Goal: Task Accomplishment & Management: Complete application form

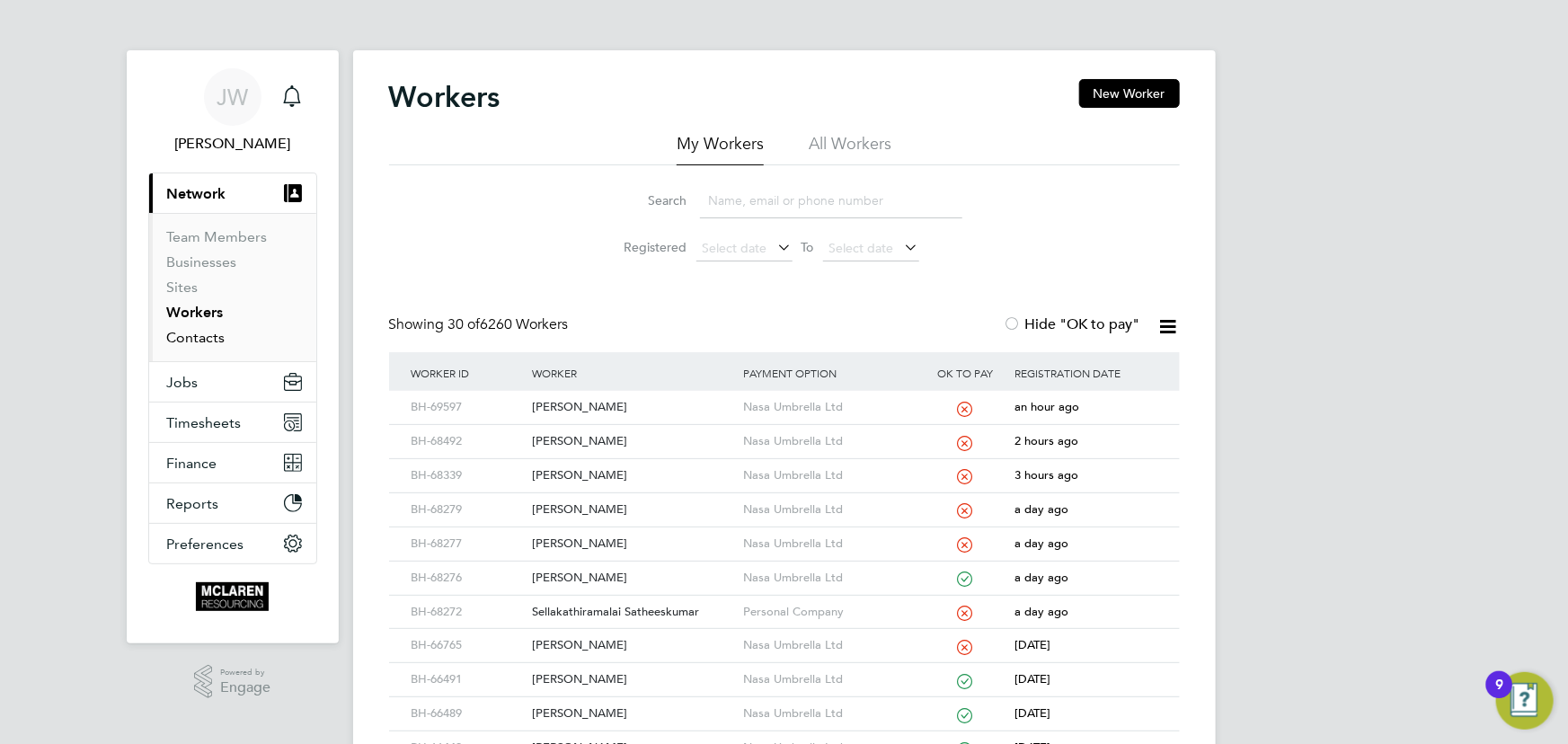
click at [215, 342] on link "Contacts" at bounding box center [196, 337] width 59 height 17
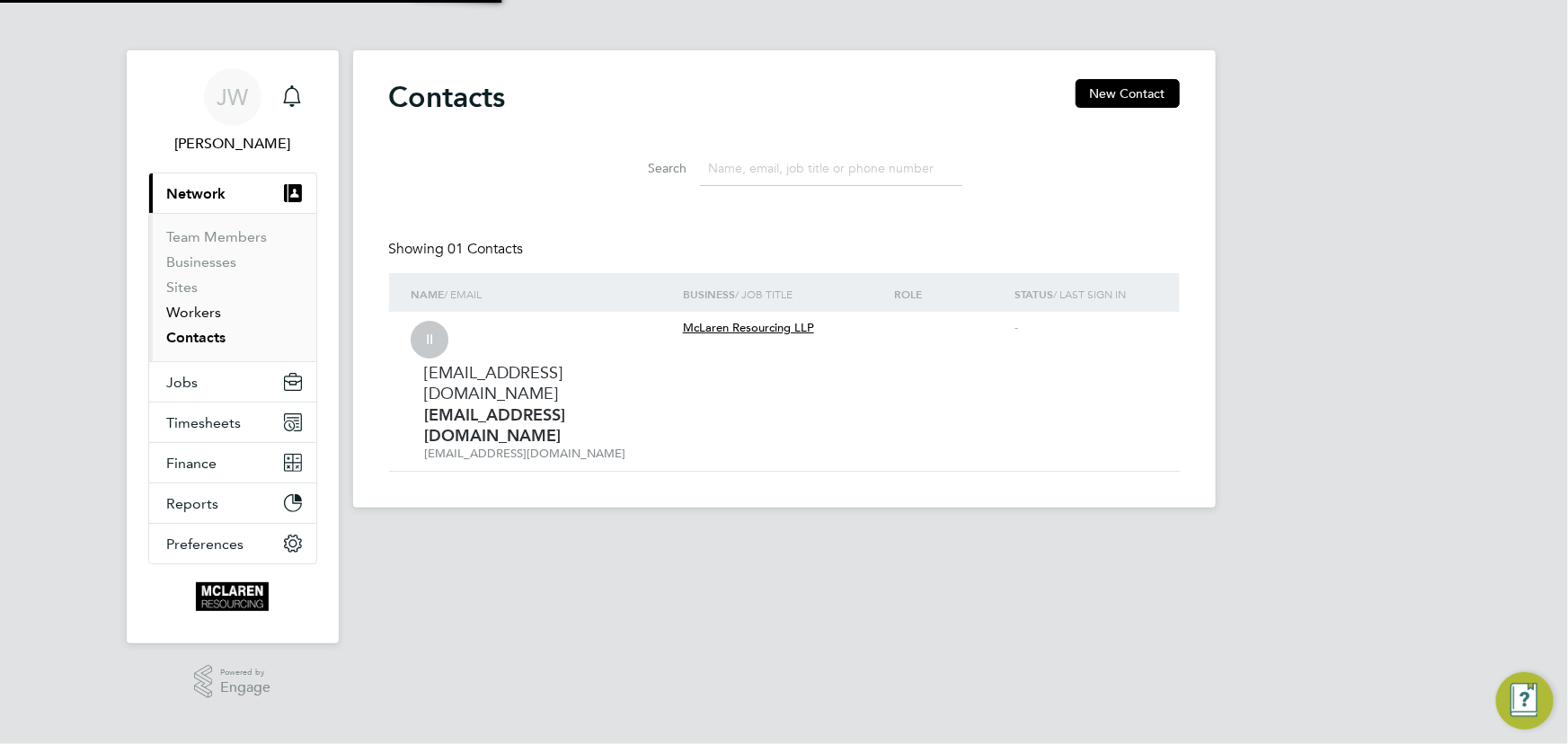
click at [204, 314] on link "Workers" at bounding box center [194, 312] width 55 height 17
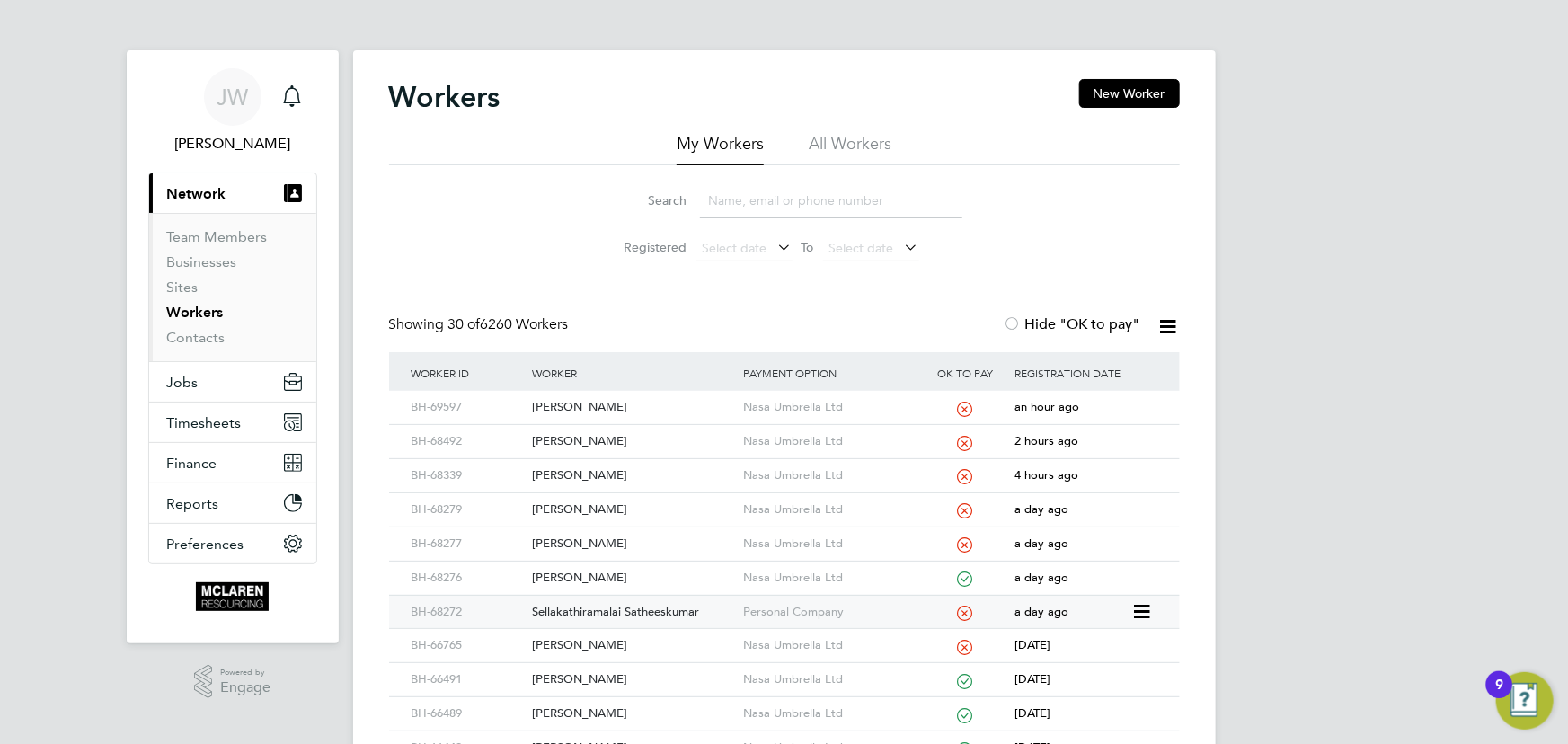
click at [649, 608] on div "Sellakathiramalai Satheeskumar" at bounding box center [633, 611] width 211 height 33
click at [189, 334] on link "Contacts" at bounding box center [196, 337] width 59 height 17
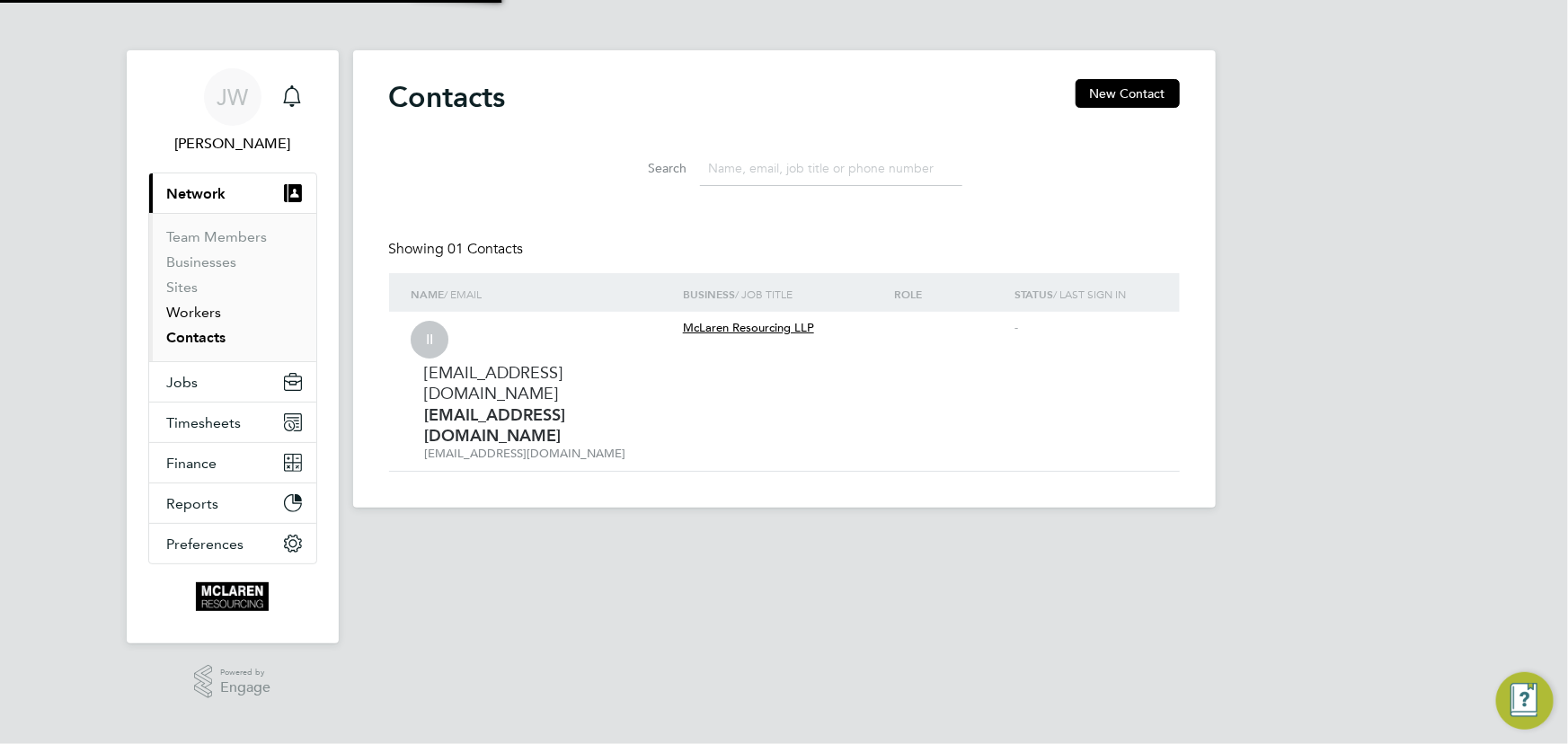
click at [194, 308] on link "Workers" at bounding box center [194, 312] width 55 height 17
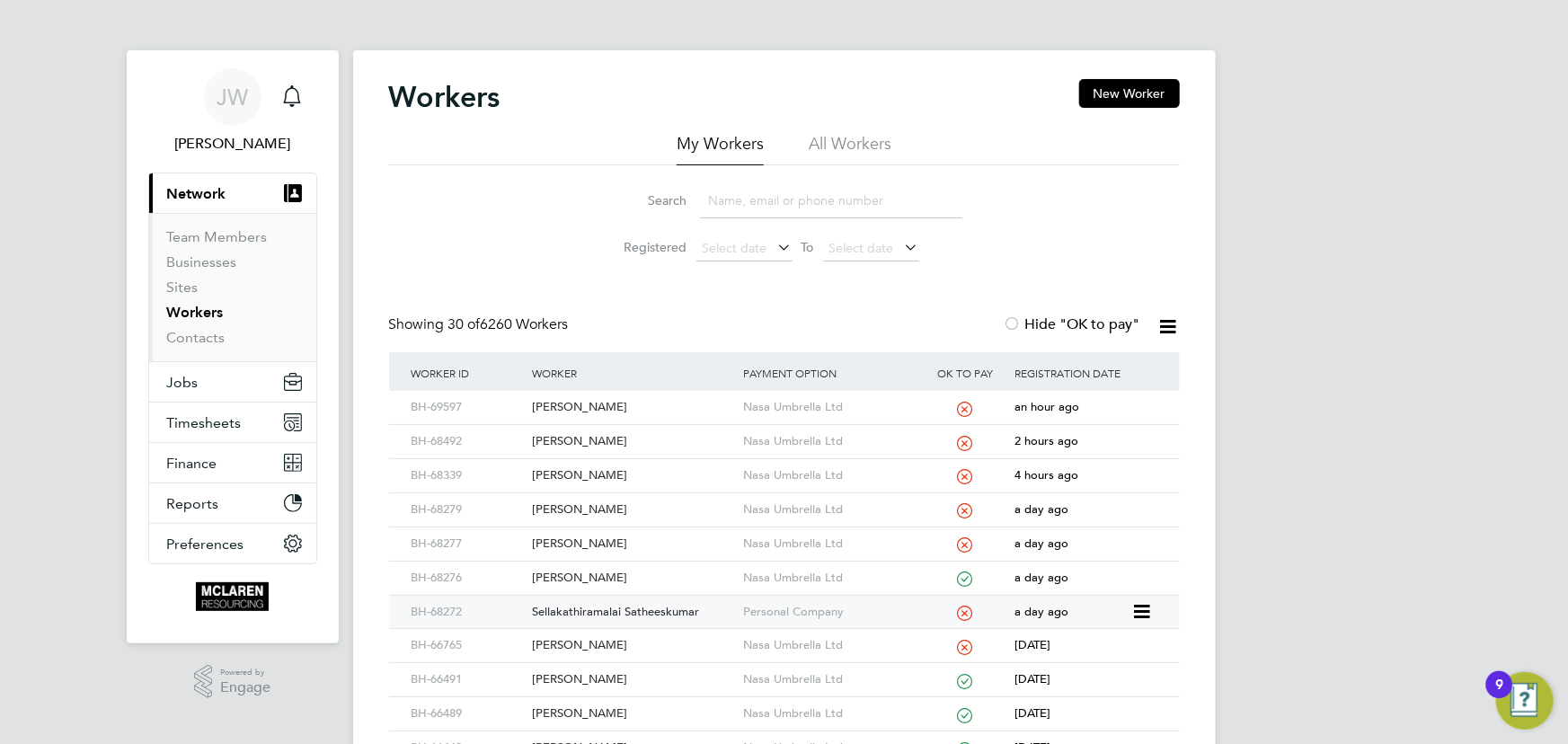
click at [587, 608] on div "Sellakathiramalai Satheeskumar" at bounding box center [633, 611] width 211 height 33
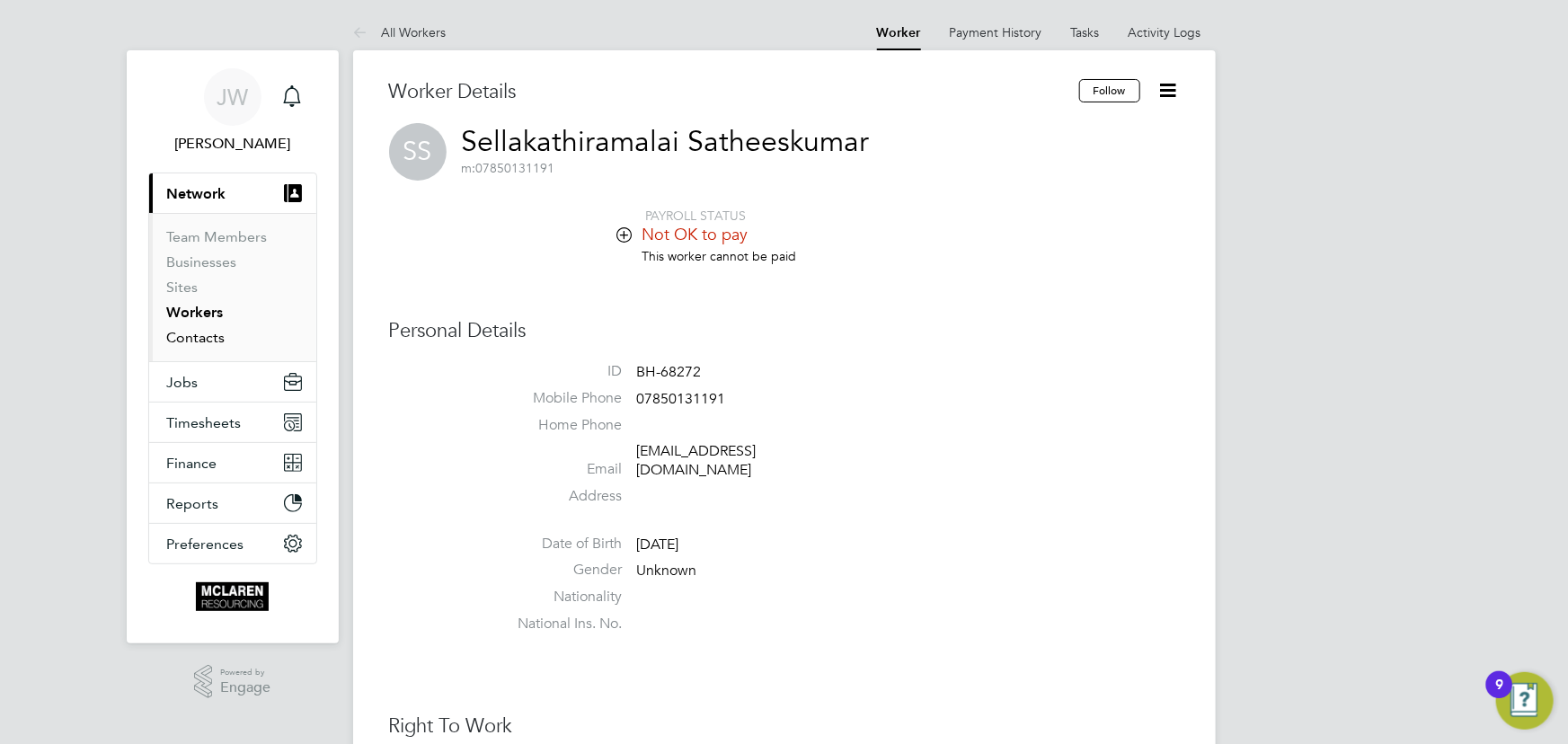
click at [171, 332] on link "Contacts" at bounding box center [196, 337] width 59 height 17
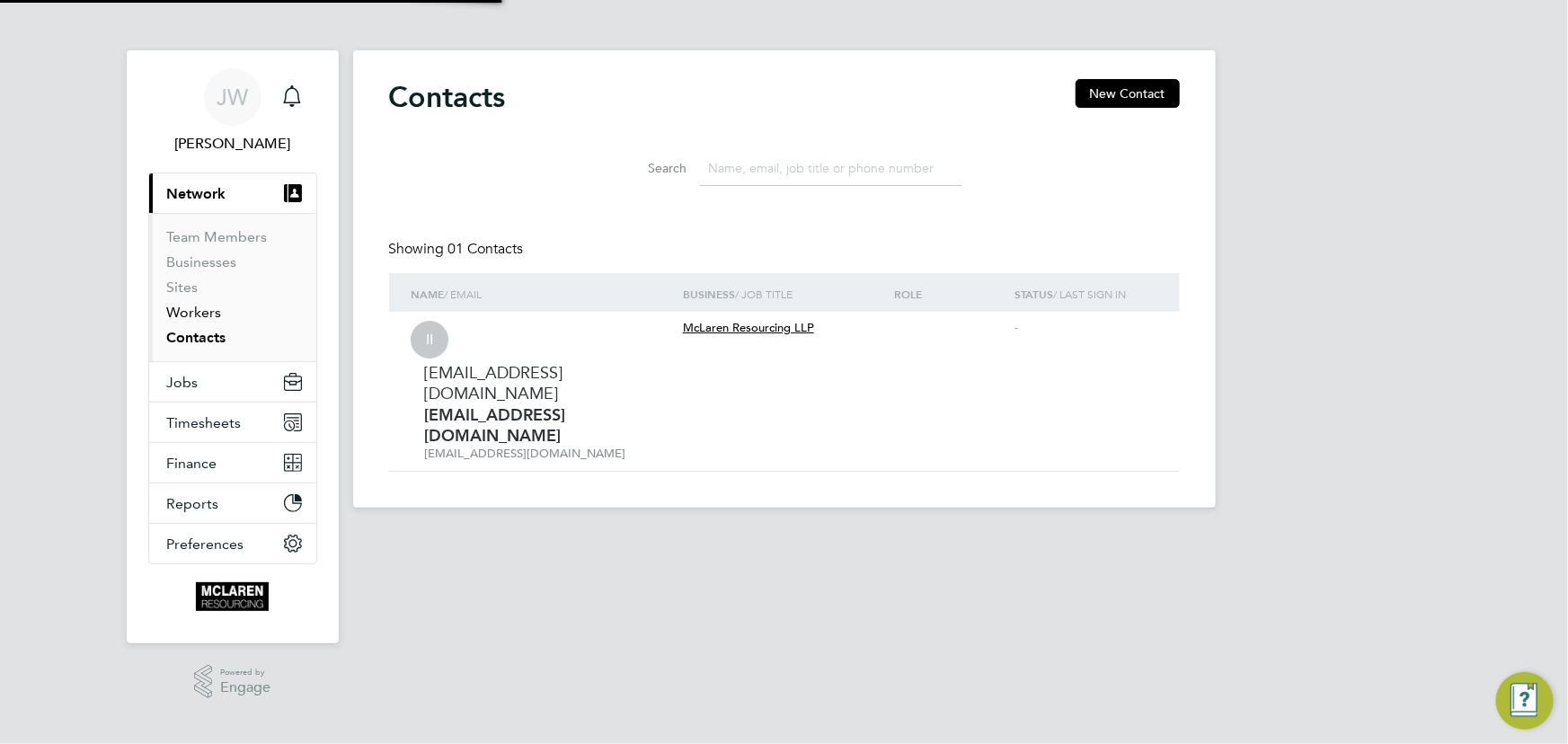
drag, startPoint x: 187, startPoint y: 313, endPoint x: 267, endPoint y: 287, distance: 84.1
click at [188, 313] on link "Workers" at bounding box center [194, 312] width 55 height 17
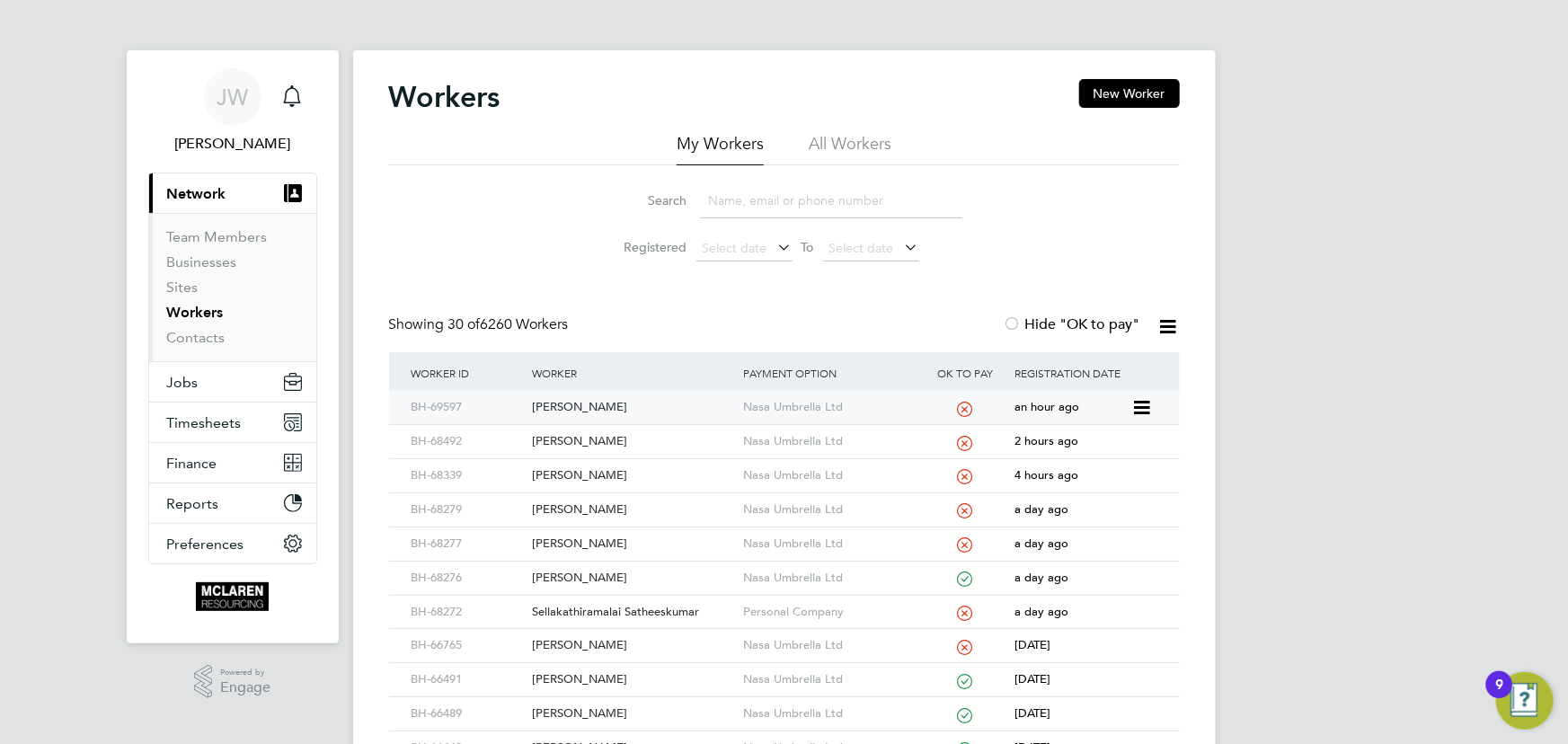
click at [602, 410] on div "[PERSON_NAME]" at bounding box center [633, 406] width 211 height 33
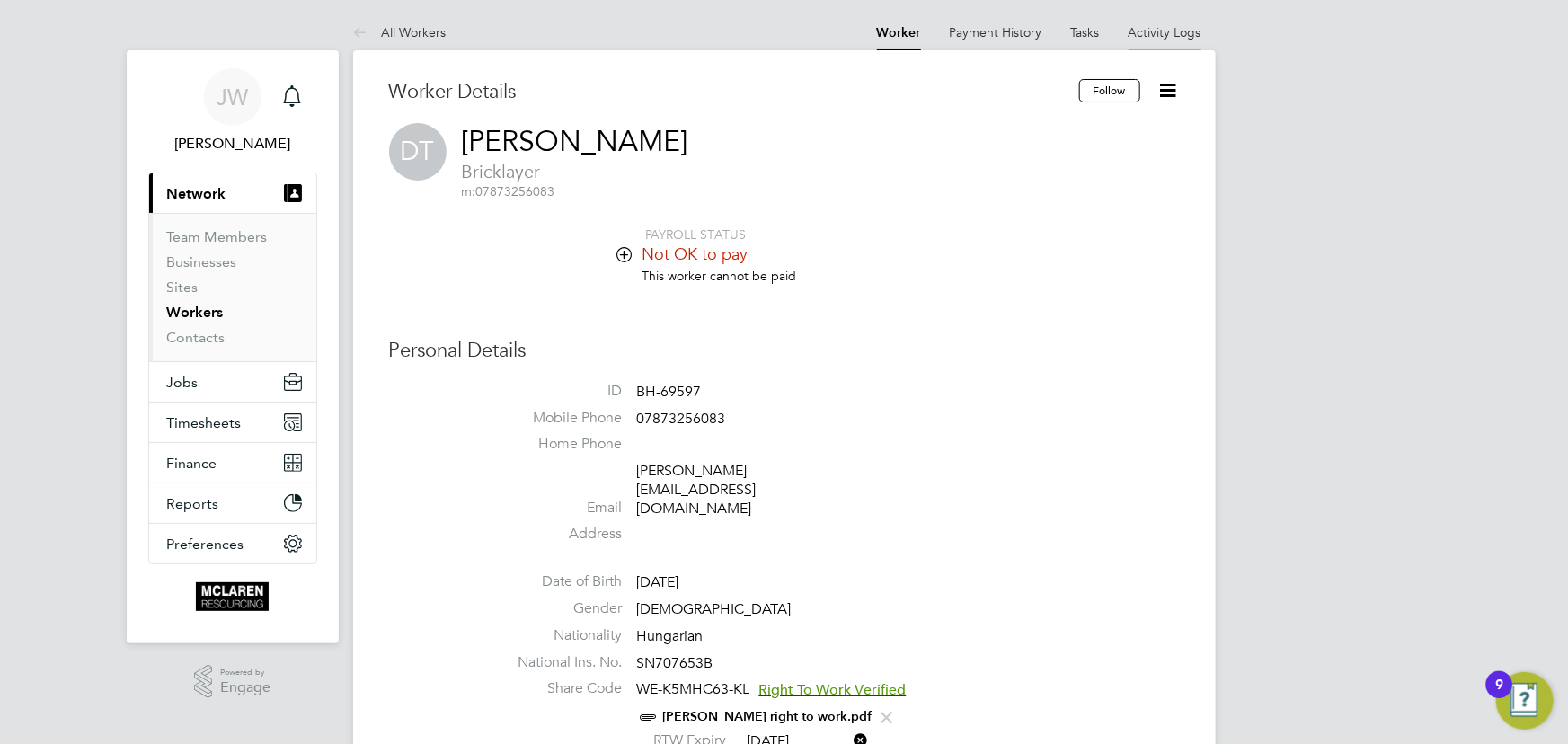
click at [1174, 41] on li "Activity Logs" at bounding box center [1165, 32] width 73 height 36
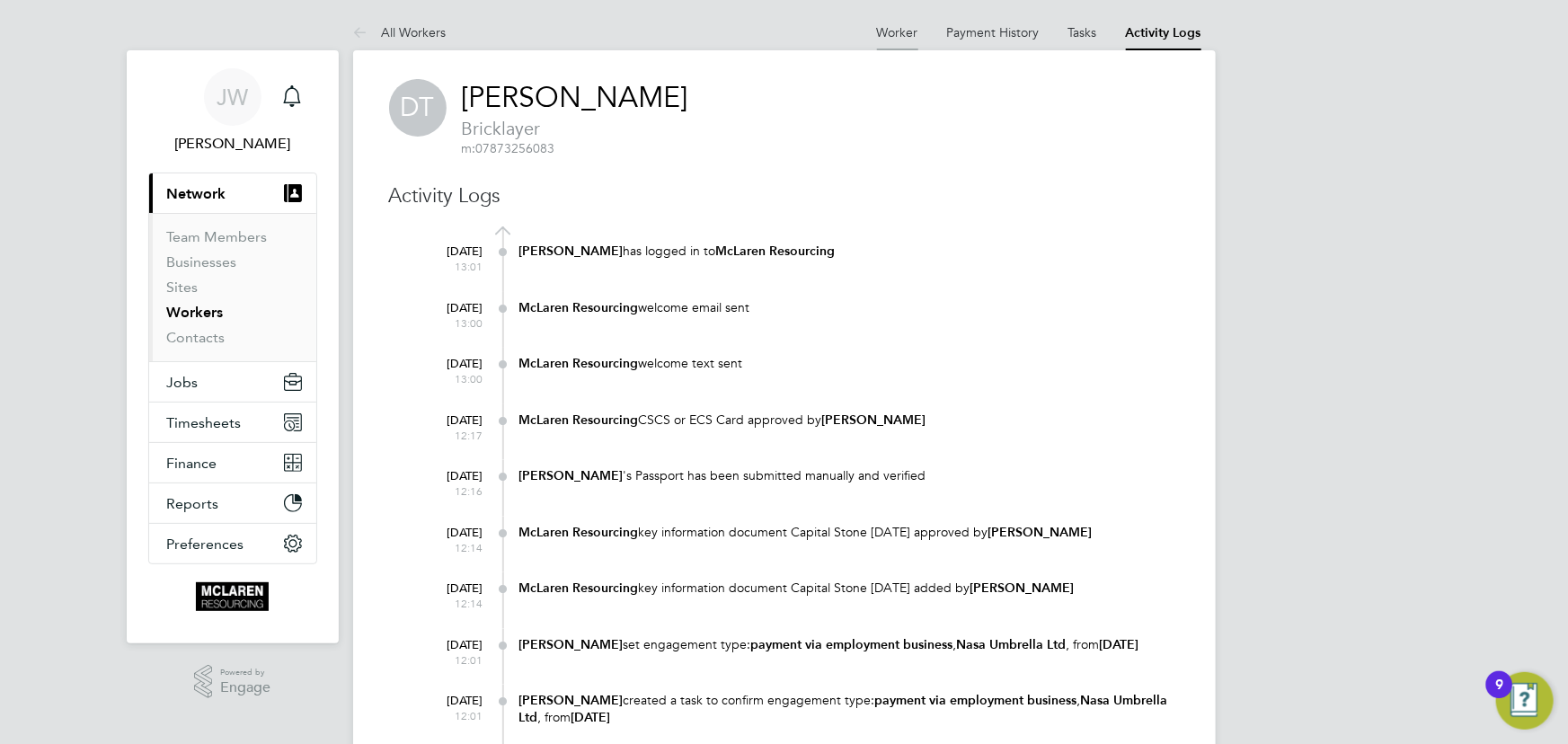
click at [897, 26] on link "Worker" at bounding box center [897, 32] width 42 height 16
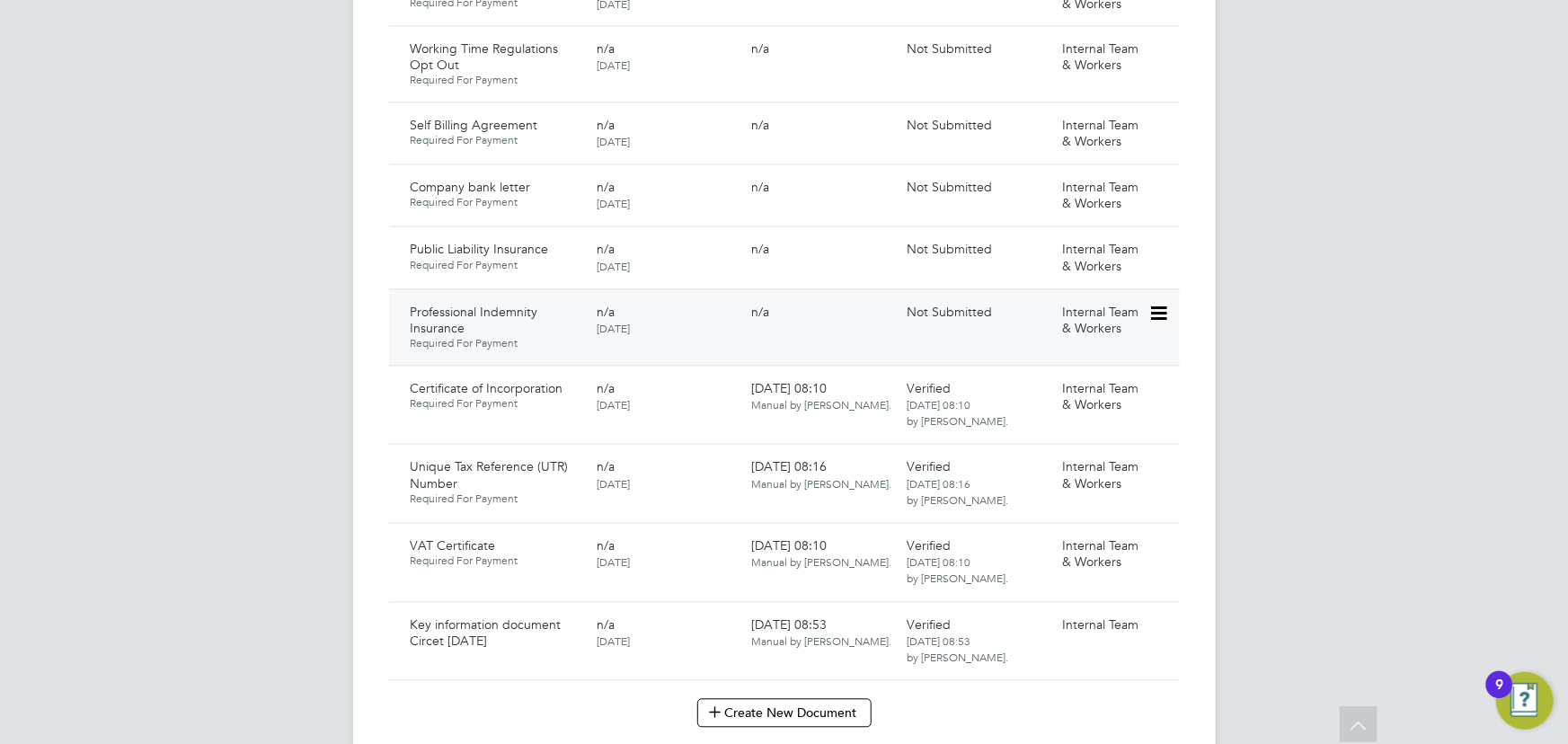
scroll to position [1877, 0]
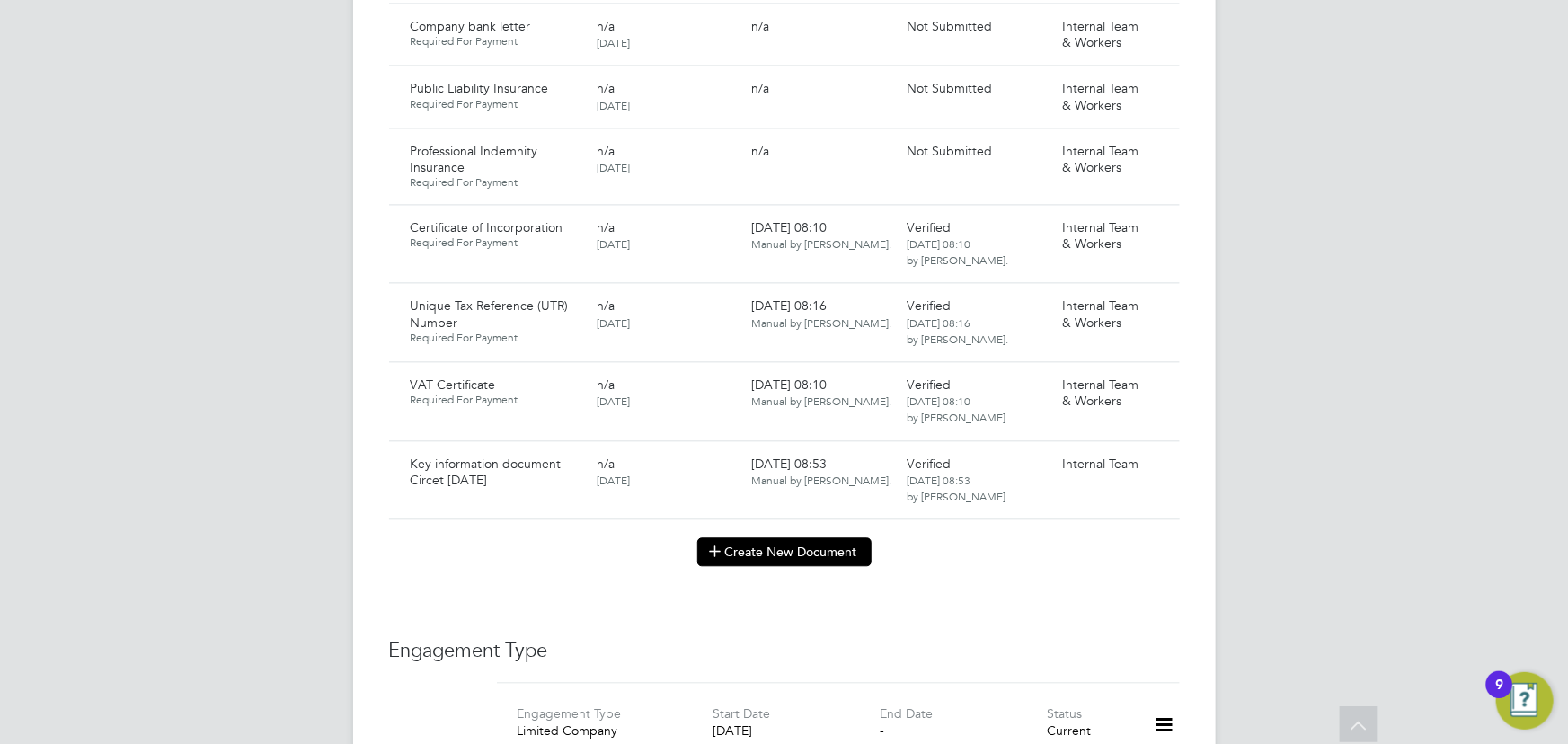
click at [799, 537] on button "Create New Document" at bounding box center [784, 551] width 174 height 29
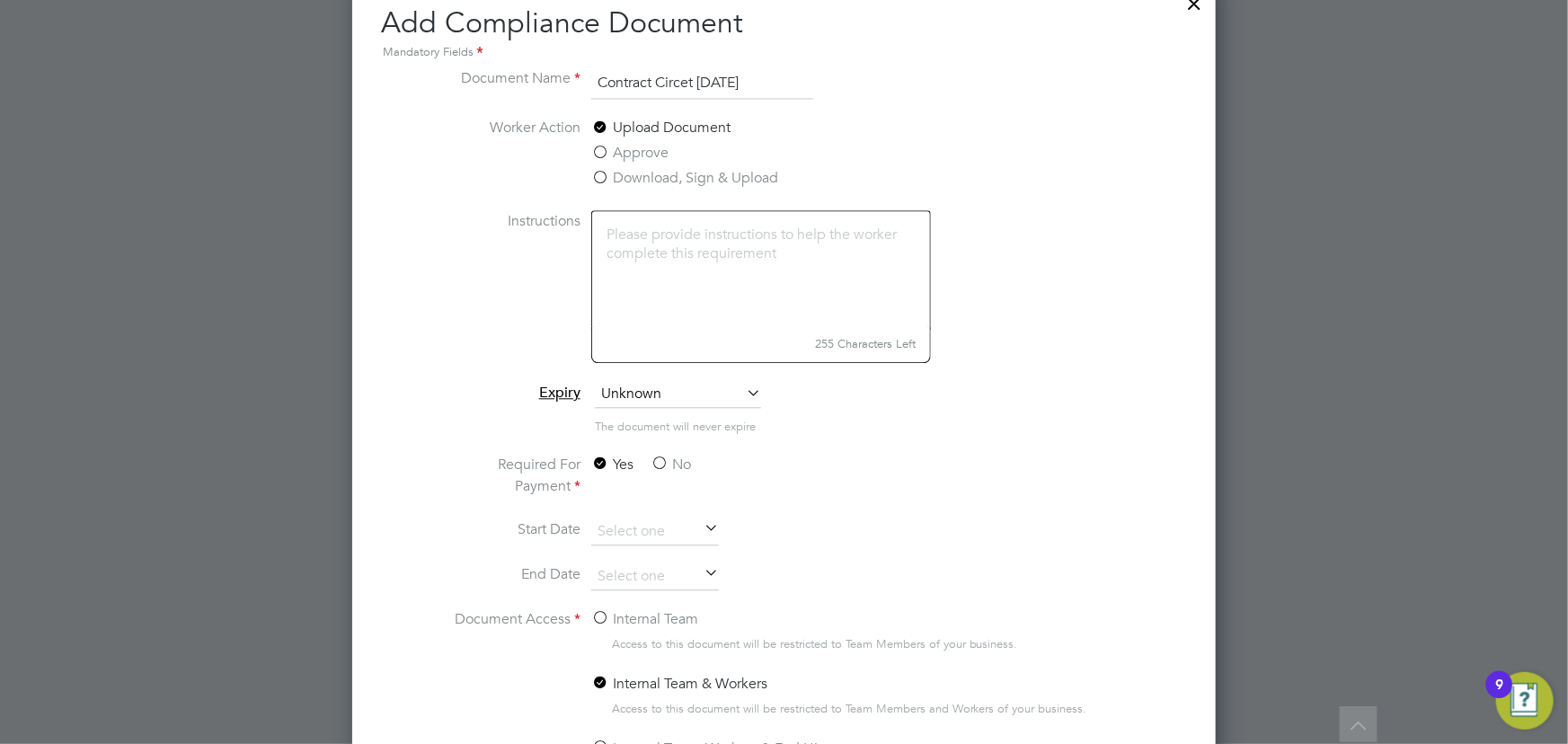
scroll to position [2122, 0]
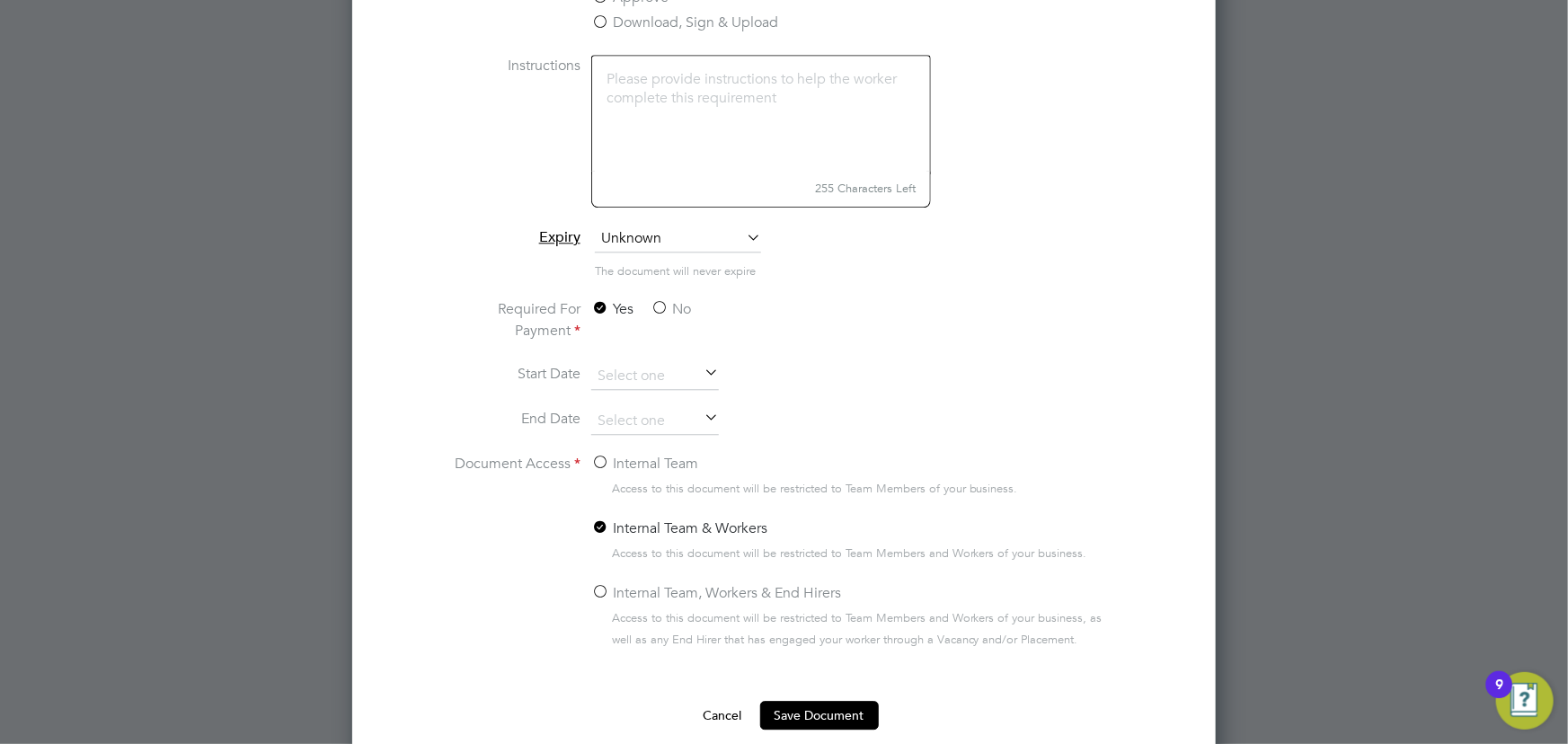
type input "Contract Circet 18.08.25"
click at [689, 305] on label "No" at bounding box center [671, 309] width 41 height 22
click at [0, 0] on input "No" at bounding box center [0, 0] width 0 height 0
click at [671, 463] on label "Internal Team" at bounding box center [645, 464] width 107 height 22
click at [0, 0] on input "Internal Team" at bounding box center [0, 0] width 0 height 0
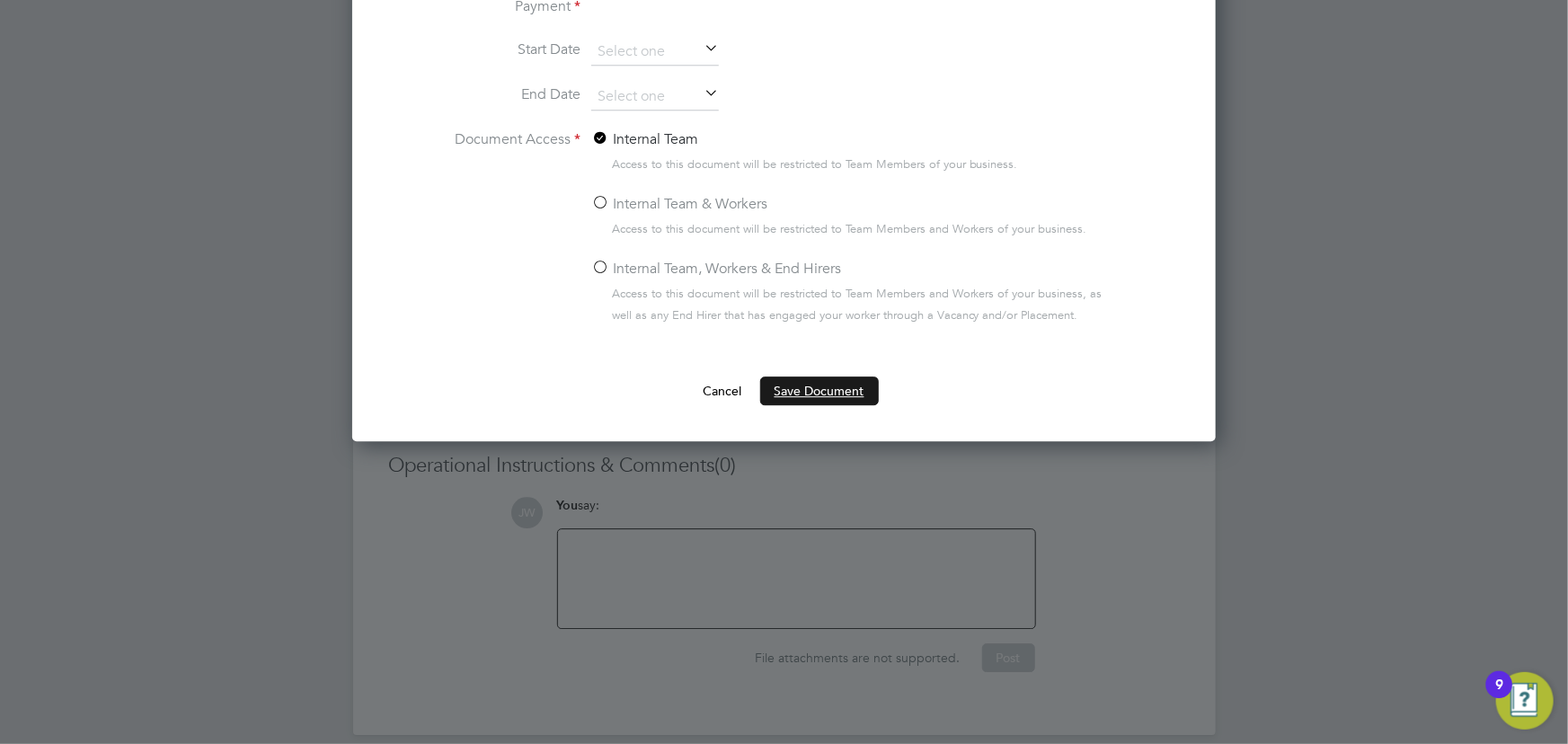
click at [791, 385] on button "Save Document" at bounding box center [819, 390] width 118 height 29
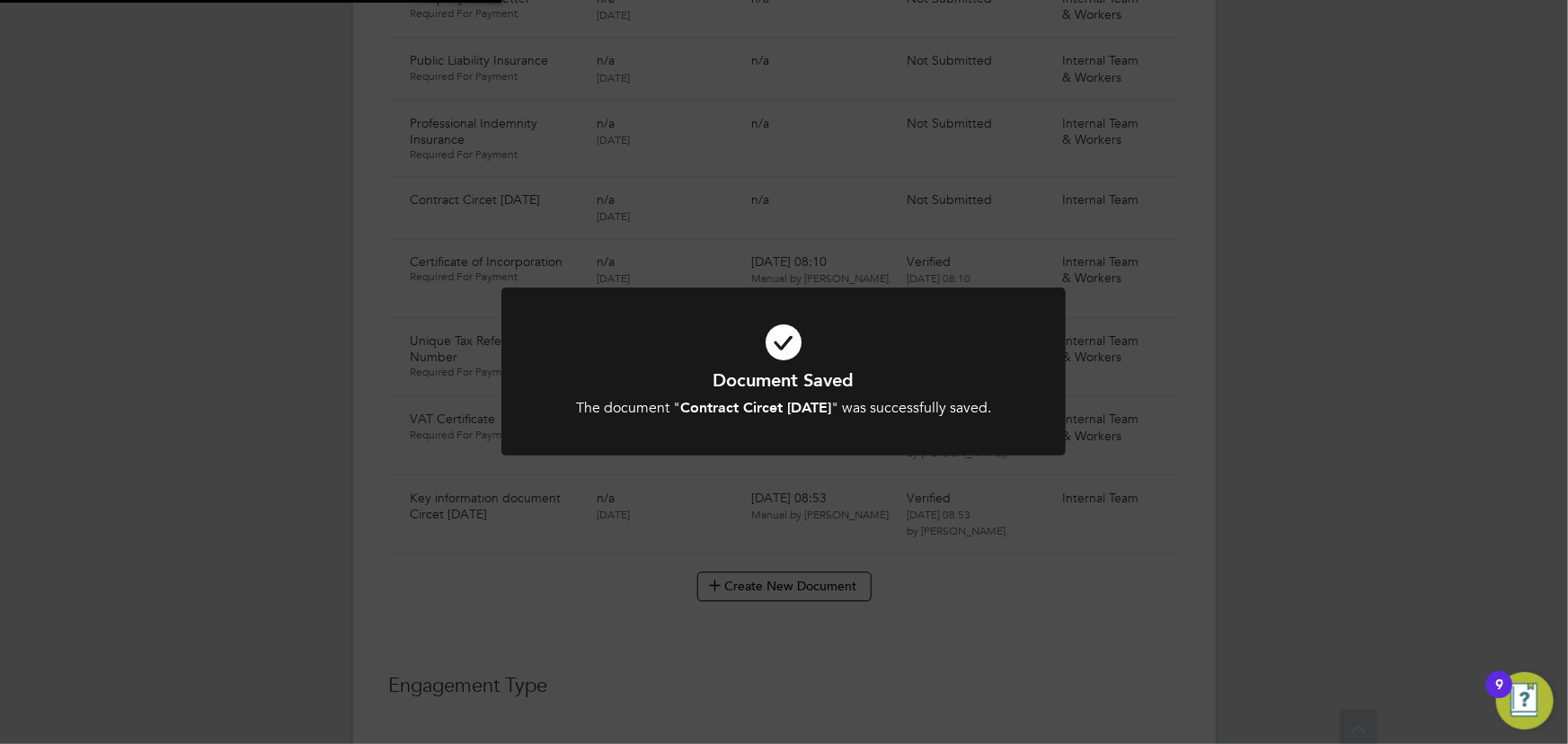
scroll to position [1877, 0]
click at [1243, 379] on div "Document Saved The document " Contract Circet 18.08.25 " was successfully saved…" at bounding box center [784, 372] width 1568 height 744
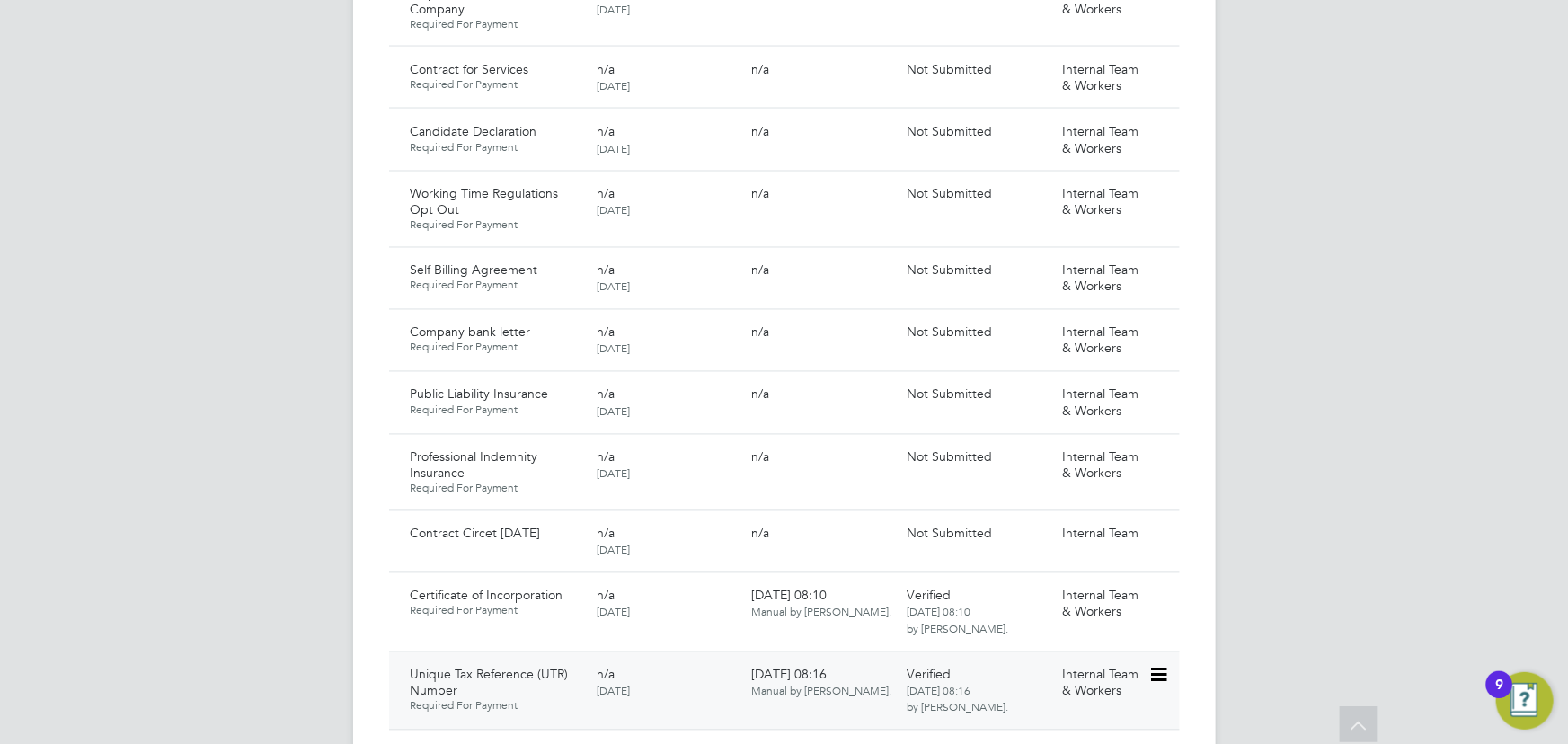
scroll to position [1796, 0]
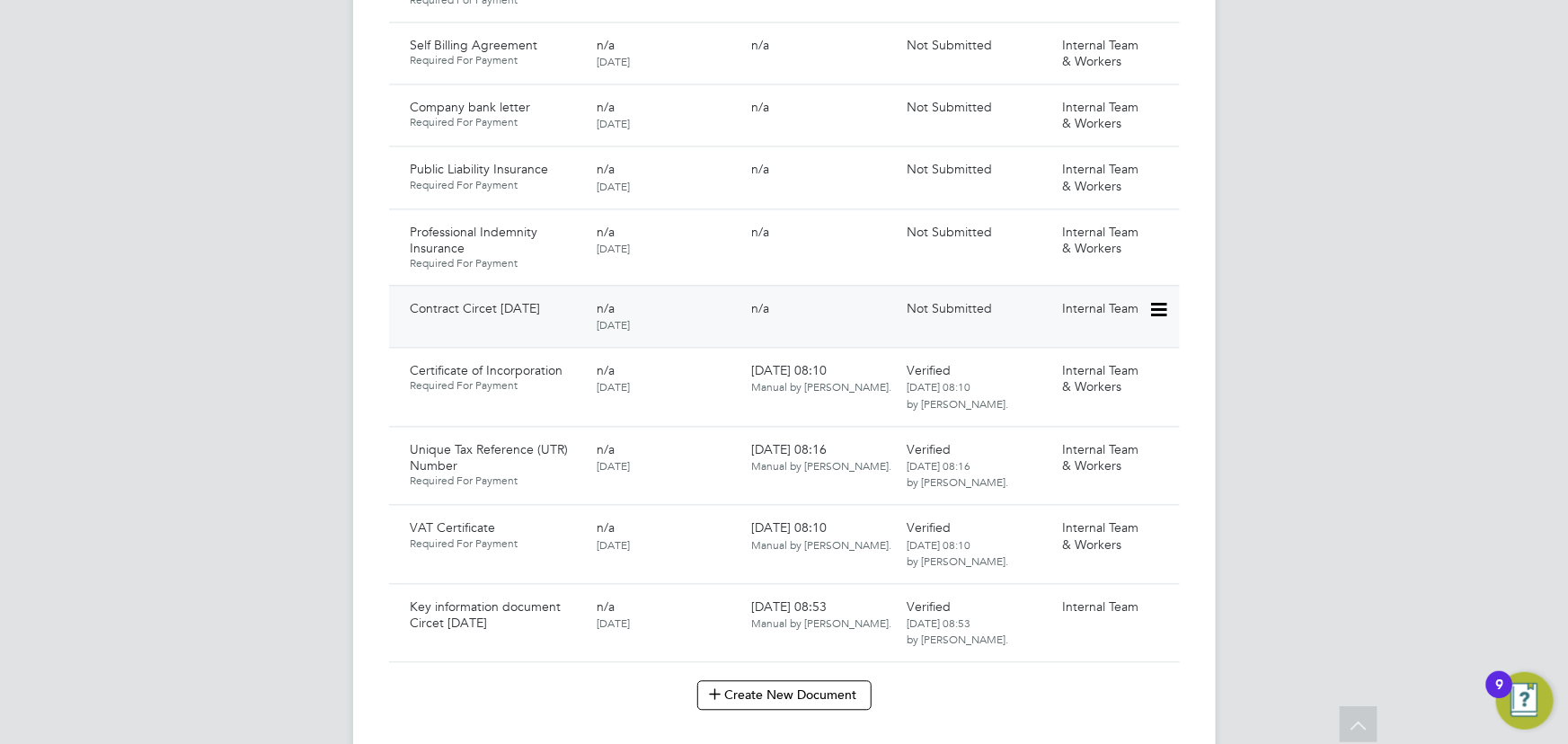
click at [1163, 299] on icon at bounding box center [1157, 310] width 18 height 22
click at [1097, 358] on li "Submit Document" at bounding box center [1103, 359] width 126 height 25
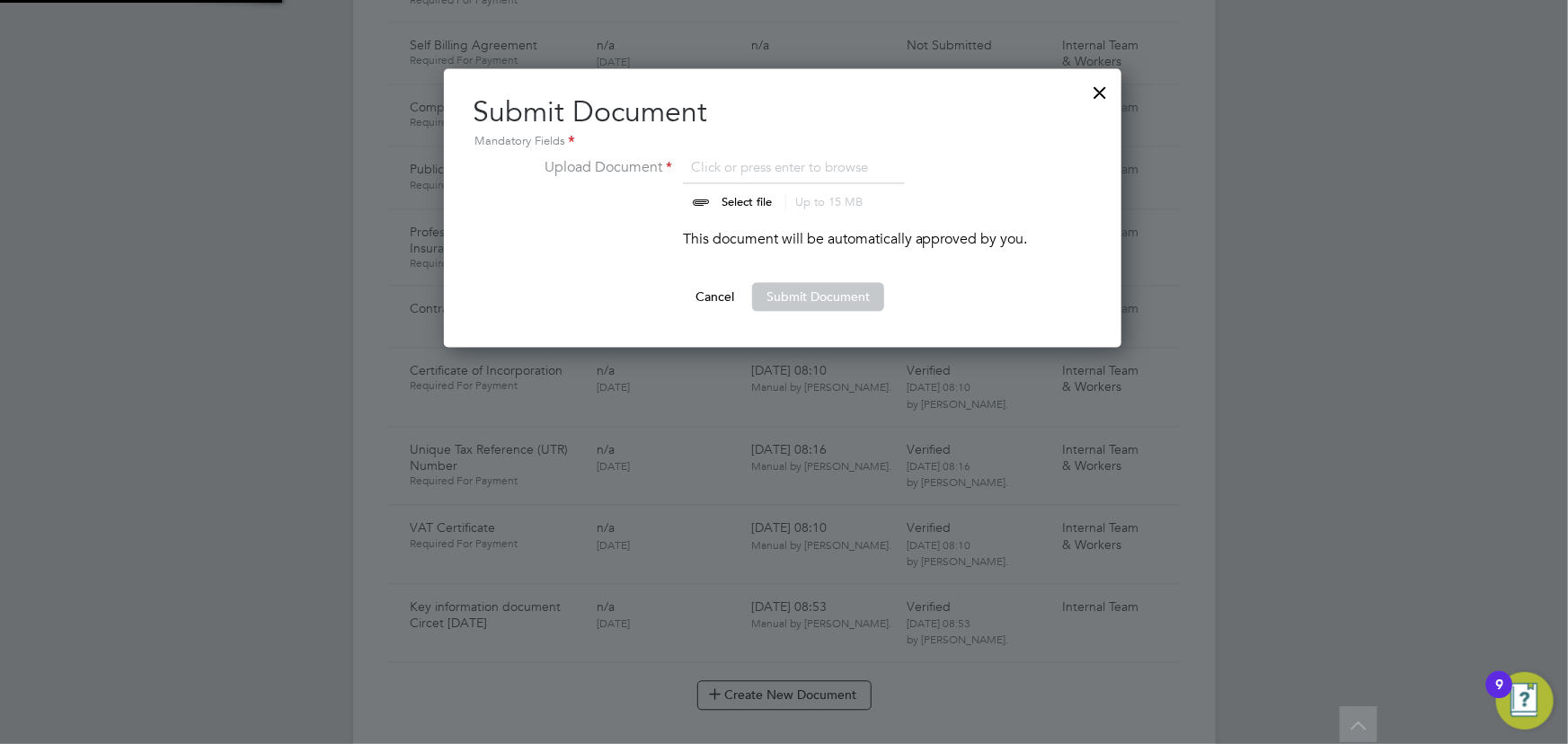
scroll to position [278, 680]
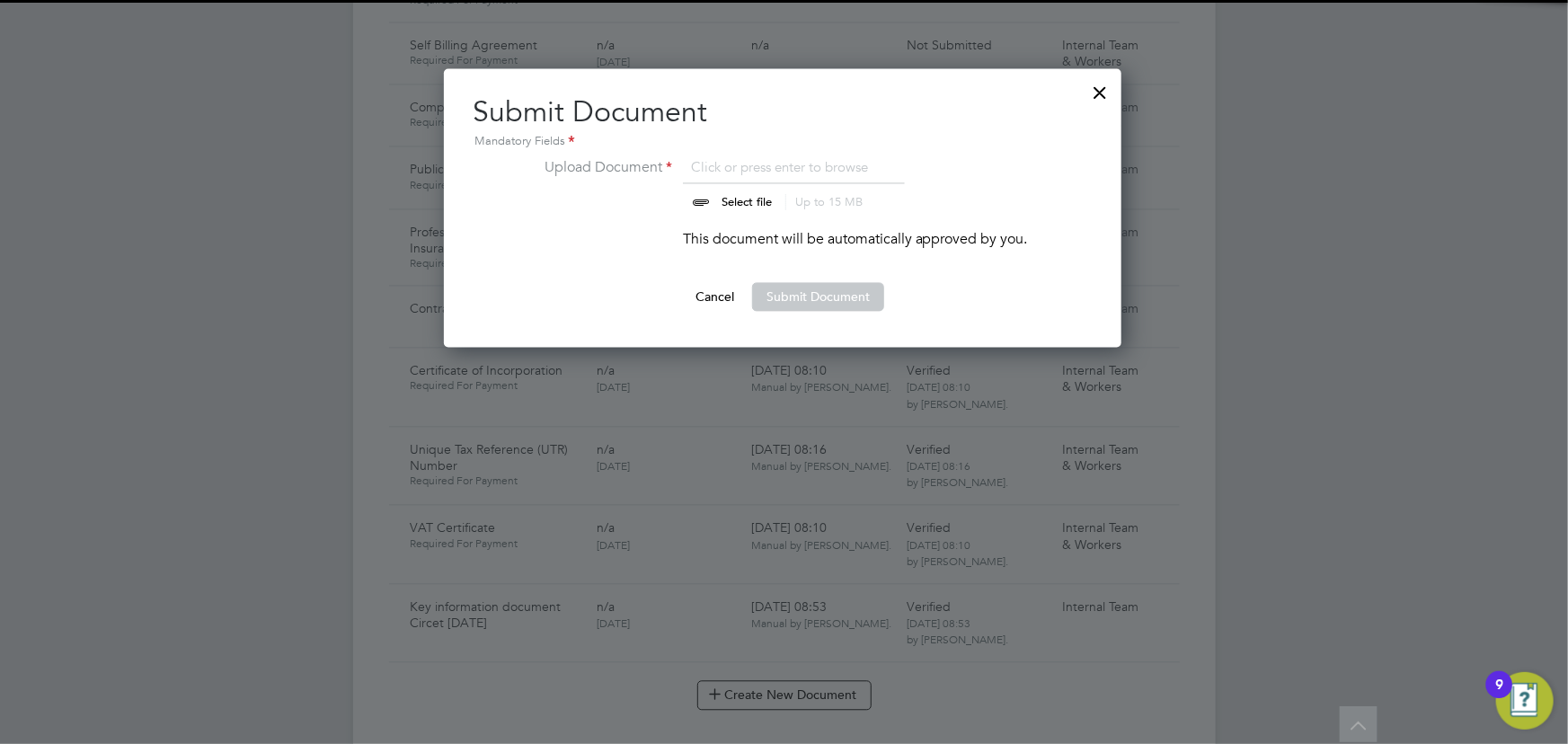
click at [756, 202] on input "file" at bounding box center [764, 183] width 282 height 54
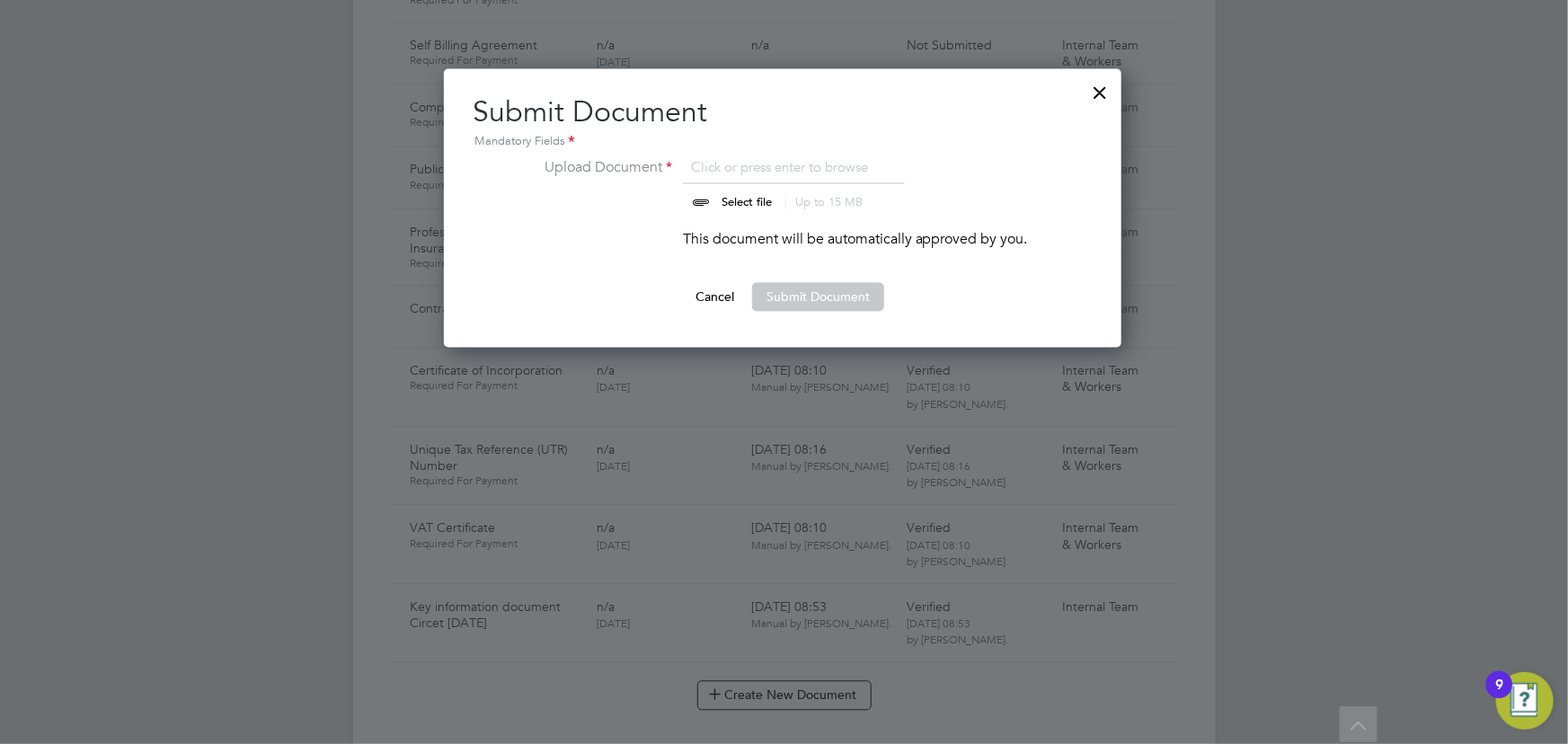
type input "C:\fakepath\Complete_with_Docusign_Candidate_Terms_(Limi (3).pdf"
click at [780, 289] on button "Submit Document" at bounding box center [818, 296] width 132 height 29
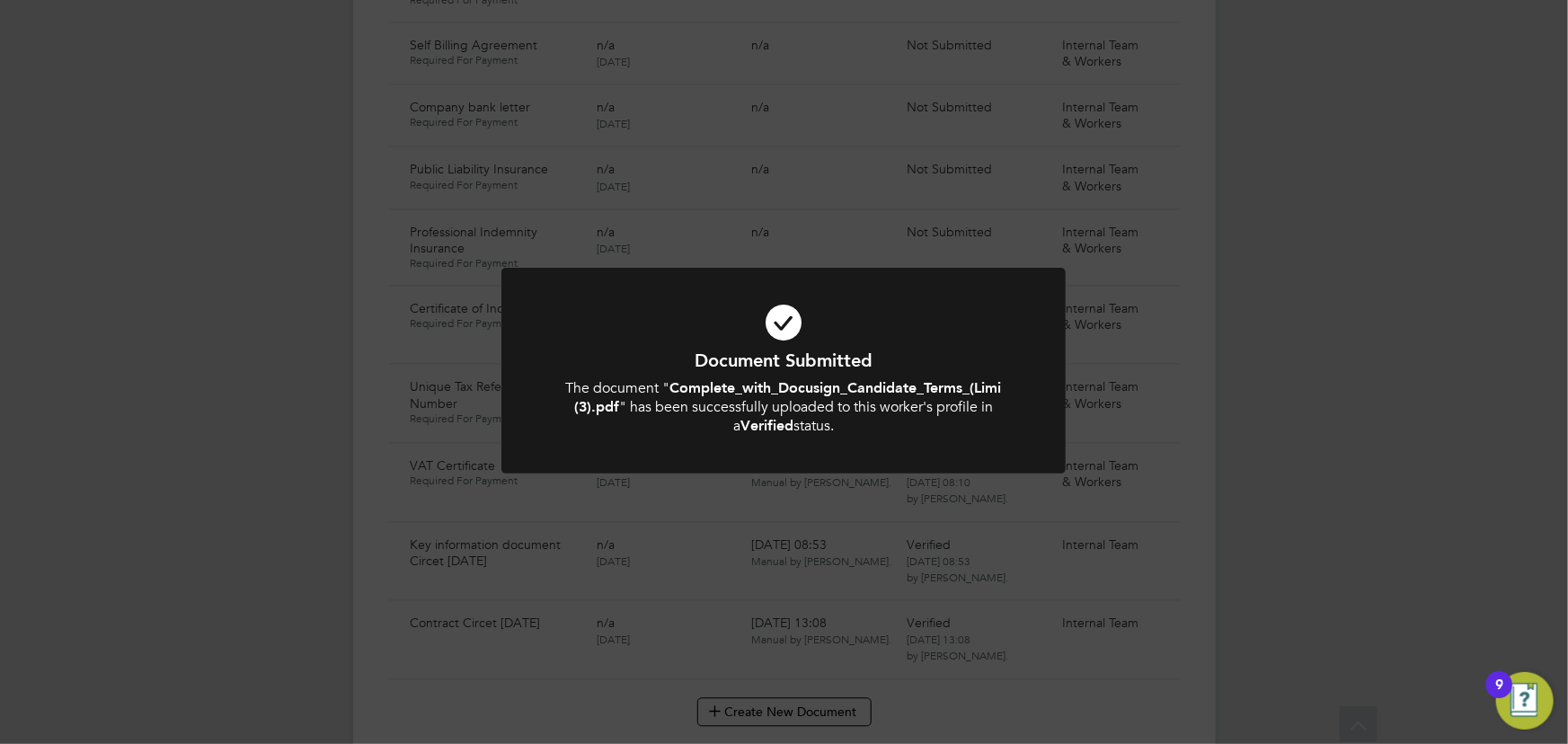
click at [1312, 258] on div "Document Submitted The document " Complete_with_Docusign_Candidate_Terms_(Limi …" at bounding box center [784, 372] width 1568 height 744
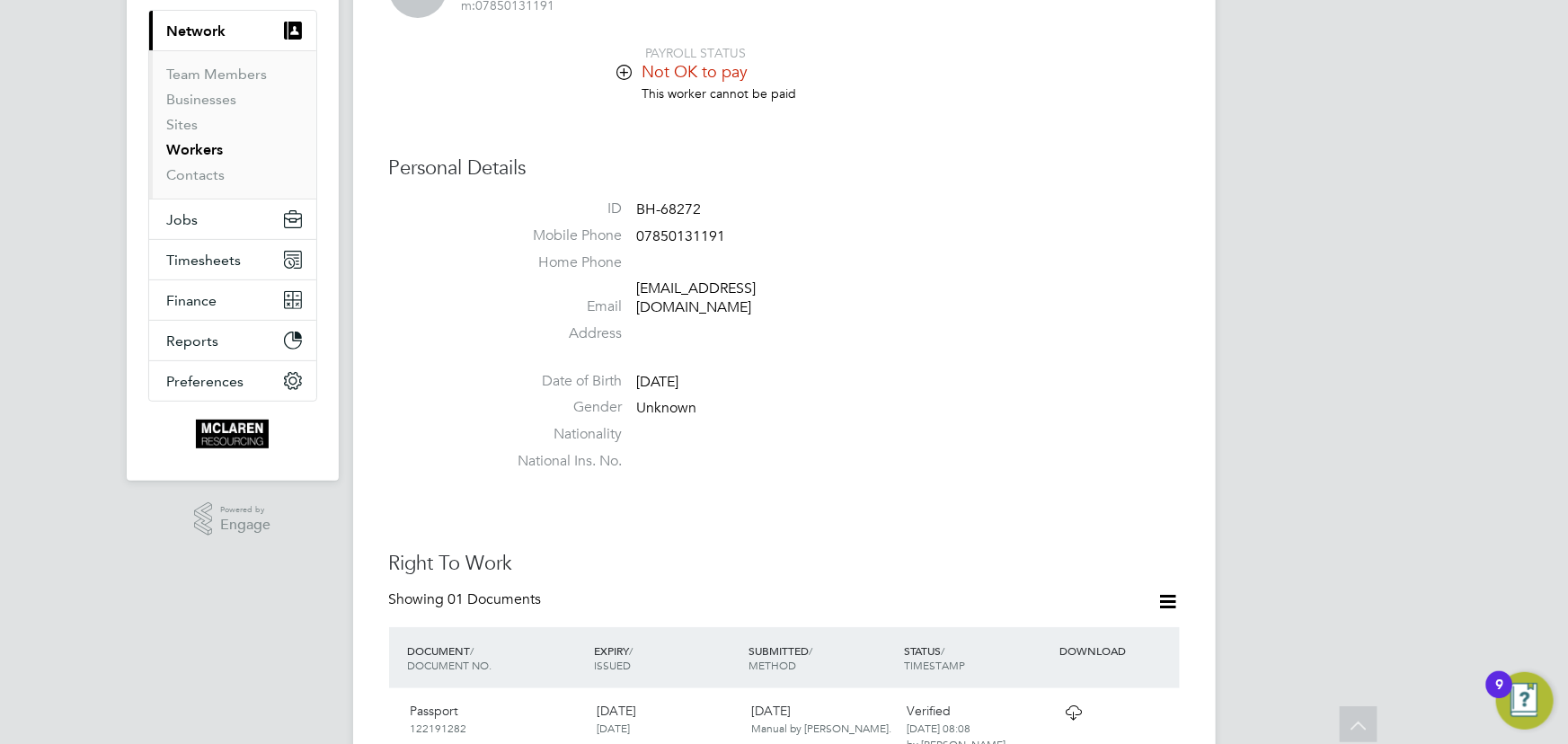
scroll to position [0, 0]
